Goal: Check status: Check status

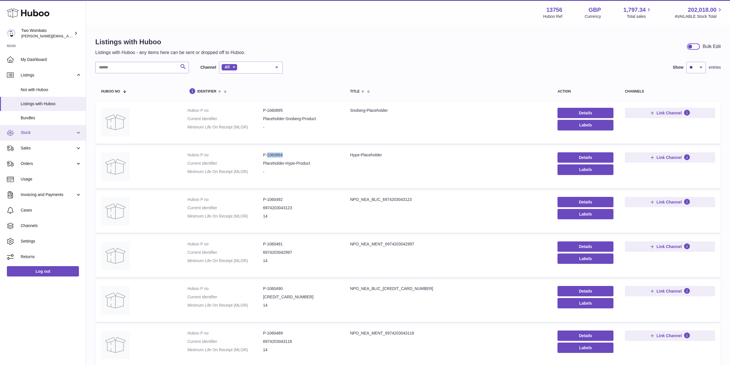
click at [79, 133] on link "Stock" at bounding box center [43, 133] width 86 height 16
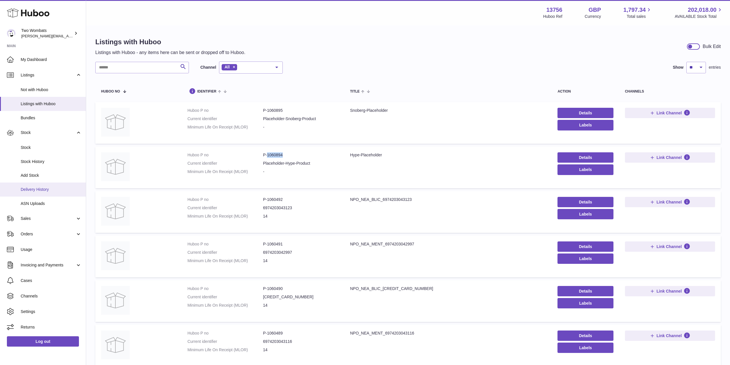
click at [50, 185] on link "Delivery History" at bounding box center [43, 189] width 86 height 14
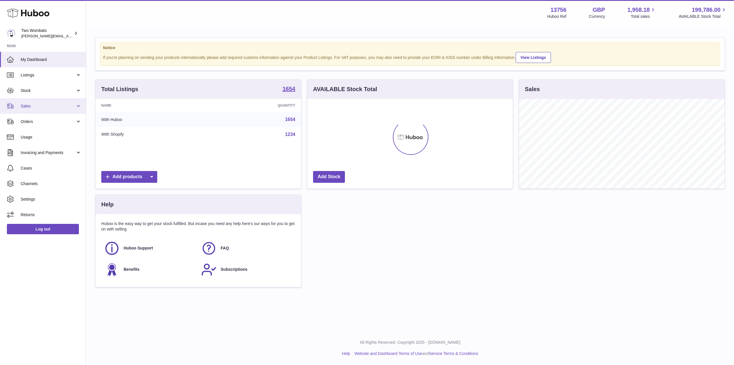
scroll to position [90, 206]
click at [78, 90] on link "Stock" at bounding box center [43, 91] width 86 height 16
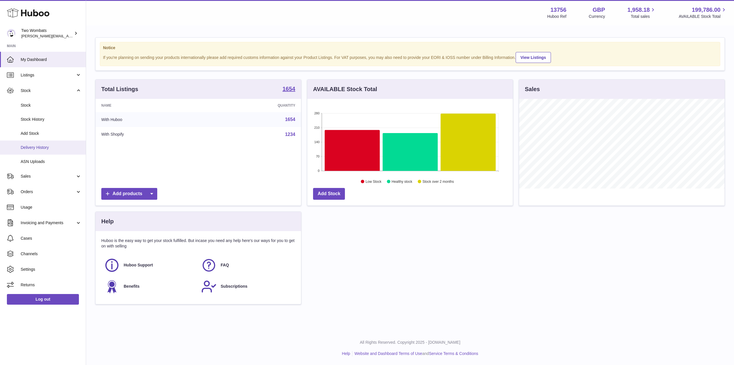
click at [52, 147] on span "Delivery History" at bounding box center [51, 147] width 61 height 5
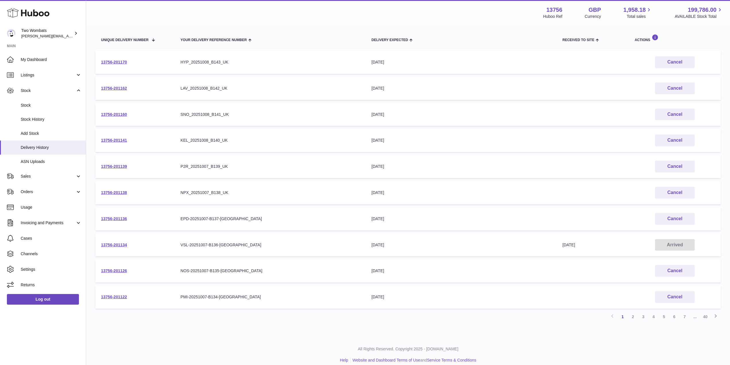
scroll to position [51, 0]
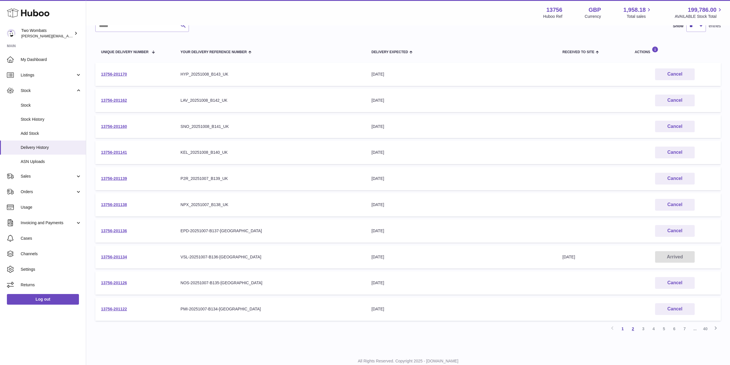
click at [634, 329] on link "2" at bounding box center [633, 328] width 10 height 10
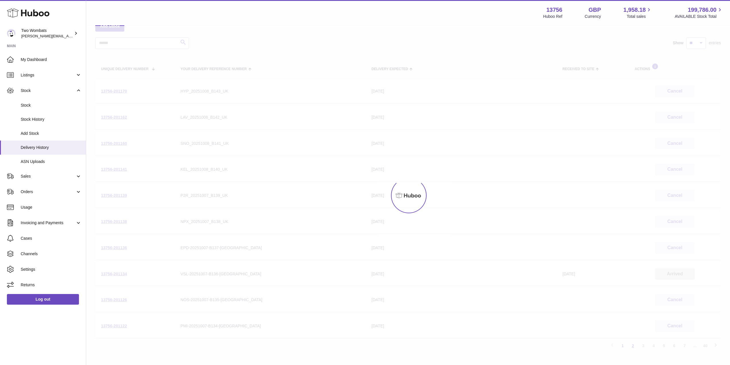
scroll to position [26, 0]
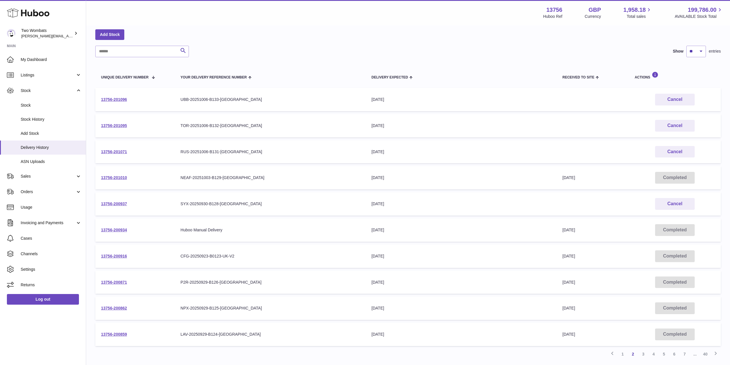
drag, startPoint x: 129, startPoint y: 100, endPoint x: 97, endPoint y: 98, distance: 32.2
click at [97, 98] on td "13756-201096" at bounding box center [135, 99] width 80 height 23
copy link "13756-201096"
click at [622, 354] on link "1" at bounding box center [623, 354] width 10 height 10
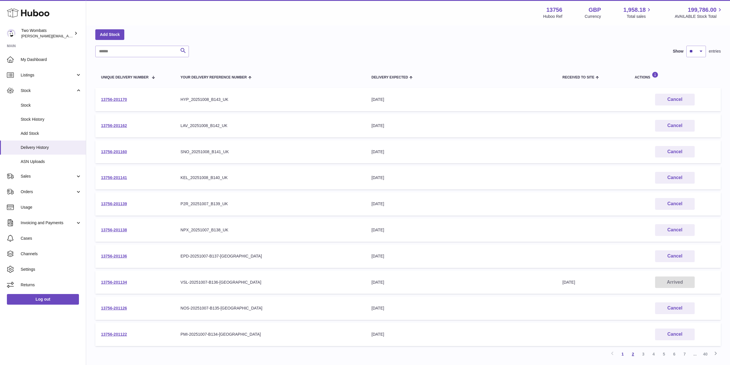
click at [635, 355] on link "2" at bounding box center [633, 354] width 10 height 10
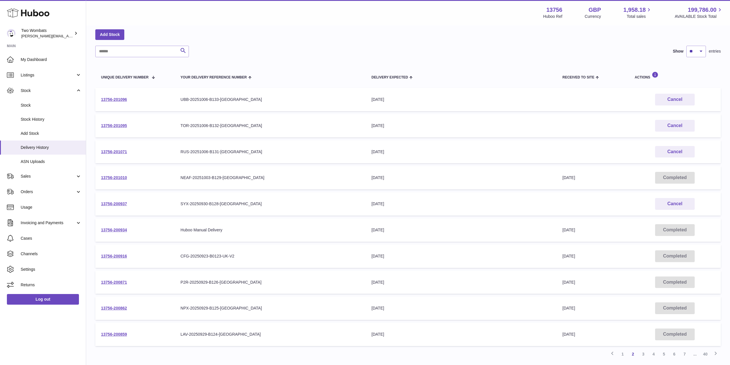
scroll to position [70, 0]
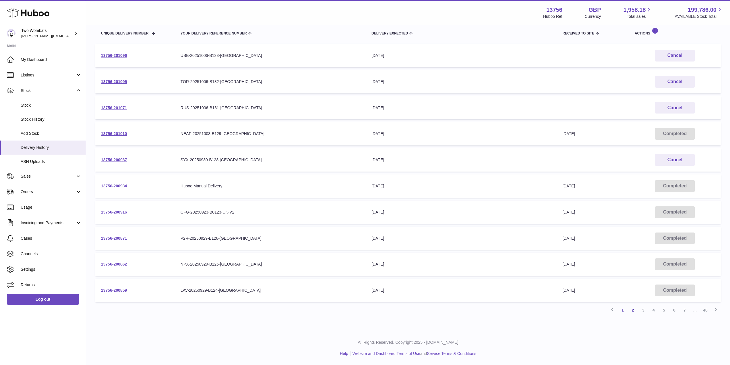
click at [623, 309] on link "1" at bounding box center [623, 310] width 10 height 10
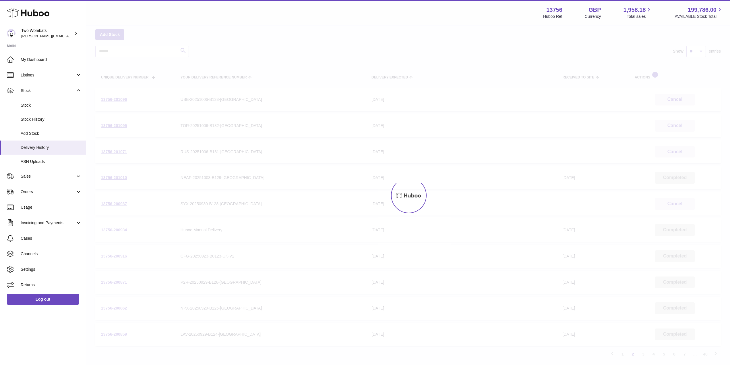
scroll to position [29, 0]
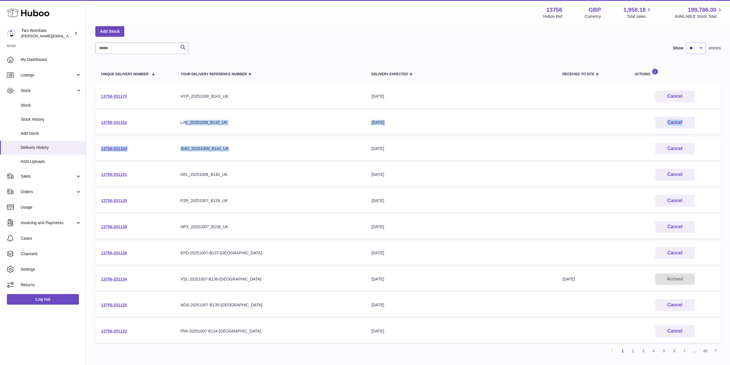
drag, startPoint x: 241, startPoint y: 150, endPoint x: 185, endPoint y: 123, distance: 62.7
click at [185, 123] on tbody "13756-201170 Your Delivery Reference Number HYP_20251008_B143_UK Delivery Expec…" at bounding box center [408, 214] width 626 height 258
click at [185, 123] on div "LAV_20251008_B142_UK" at bounding box center [270, 122] width 179 height 5
drag, startPoint x: 127, startPoint y: 122, endPoint x: 96, endPoint y: 121, distance: 31.0
click at [96, 121] on td "13756-201162" at bounding box center [135, 122] width 80 height 23
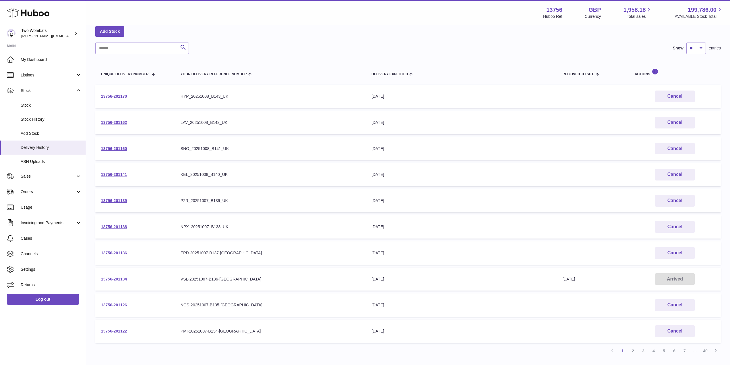
copy link "13756-201162"
click at [258, 98] on div "HYP_20251008_B143_UK" at bounding box center [270, 96] width 179 height 5
click at [224, 152] on td "Your Delivery Reference Number SNO_20251008_B141_UK" at bounding box center [270, 148] width 191 height 23
click at [225, 174] on div "KEL_20251008_B140_UK" at bounding box center [270, 174] width 179 height 5
click at [225, 203] on div "P2R_20251007_B139_UK" at bounding box center [270, 200] width 179 height 5
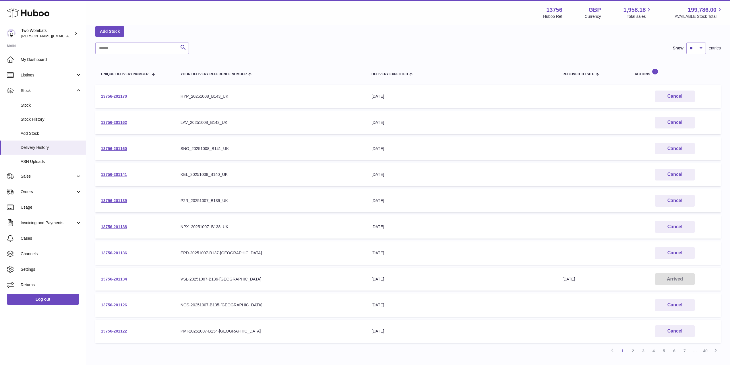
click at [217, 229] on div "NPX_20251007_B138_UK" at bounding box center [270, 226] width 179 height 5
click at [216, 254] on div "EPD-20251007-B137-UK" at bounding box center [270, 252] width 179 height 5
click at [216, 276] on td "Your Delivery Reference Number VSL-20251007-B136-UK" at bounding box center [270, 278] width 191 height 23
click at [220, 299] on td "Your Delivery Reference Number NOS-20251007-B135-UK" at bounding box center [270, 304] width 191 height 23
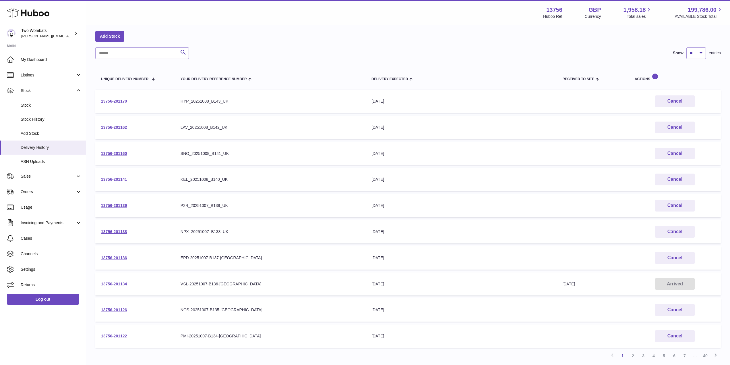
click at [223, 330] on td "Your Delivery Reference Number PMI-20251007-B134-UK" at bounding box center [270, 335] width 191 height 23
click at [632, 354] on link "2" at bounding box center [633, 355] width 10 height 10
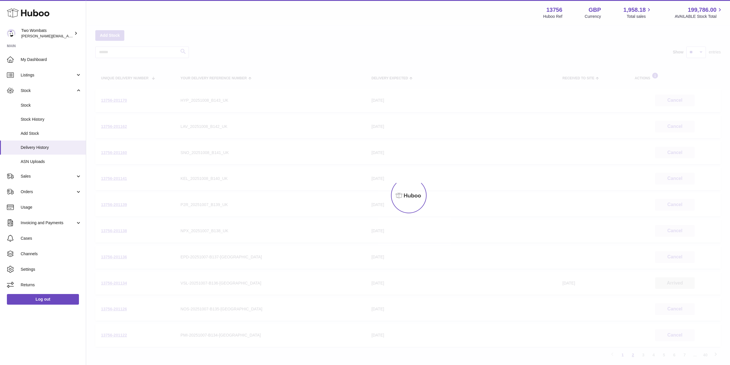
scroll to position [26, 0]
